Goal: Find specific page/section: Find specific page/section

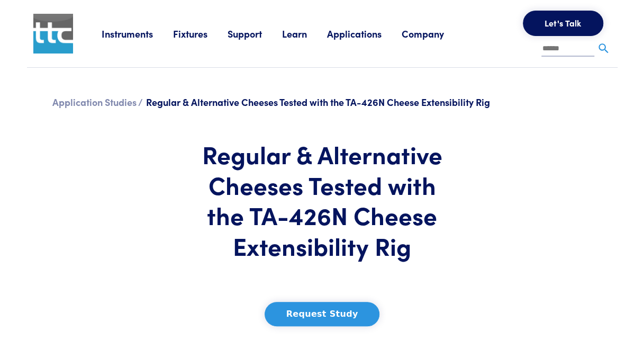
click at [128, 35] on link "Instruments" at bounding box center [137, 33] width 71 height 13
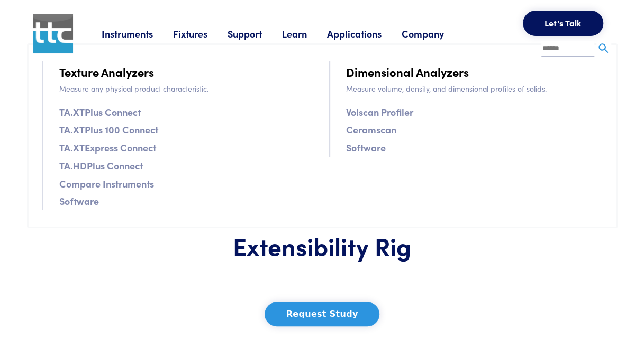
click at [192, 29] on link "Fixtures" at bounding box center [200, 33] width 55 height 13
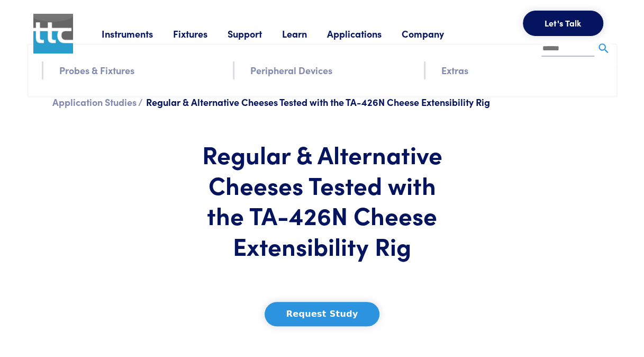
click at [192, 29] on link "Fixtures" at bounding box center [200, 33] width 55 height 13
click at [112, 73] on link "Probes & Fixtures" at bounding box center [96, 69] width 75 height 15
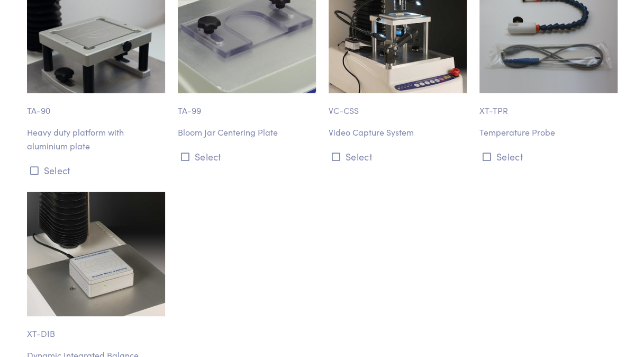
scroll to position [11637, 0]
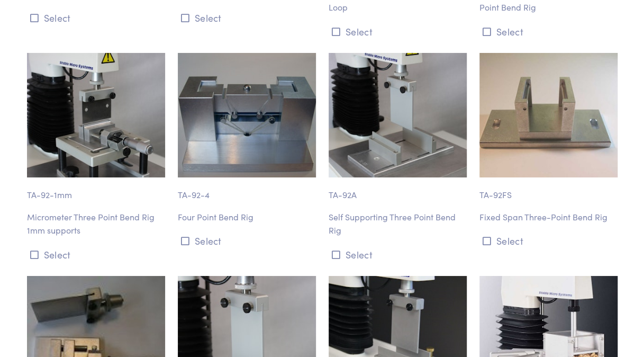
scroll to position [5647, 0]
click at [80, 210] on p "Micrometer Three Point Bend Rig 1mm supports" at bounding box center [96, 223] width 138 height 27
click at [66, 210] on p "Micrometer Three Point Bend Rig 1mm supports" at bounding box center [96, 223] width 138 height 27
click at [116, 84] on img at bounding box center [96, 115] width 138 height 124
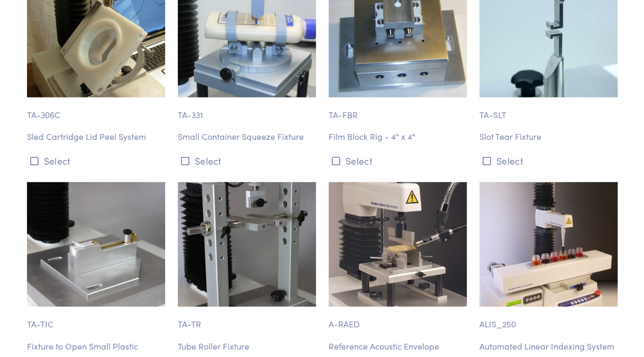
scroll to position [10977, 0]
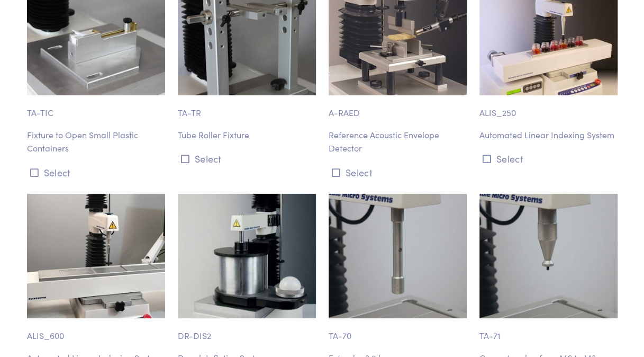
click at [279, 150] on button "Select" at bounding box center [247, 158] width 138 height 17
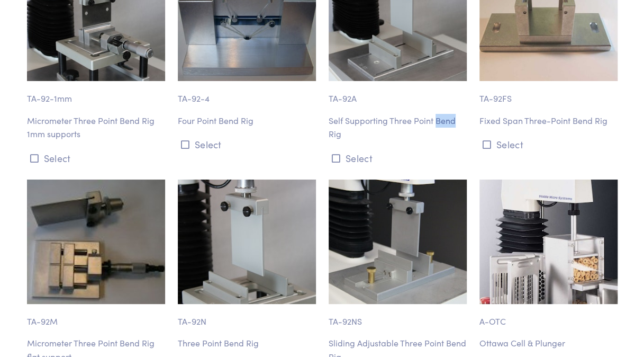
scroll to position [5748, 0]
